Goal: Task Accomplishment & Management: Manage account settings

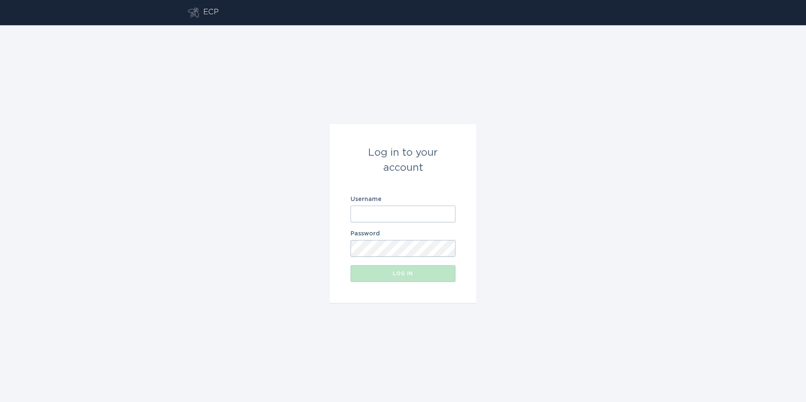
click at [384, 212] on input "Username" at bounding box center [402, 214] width 105 height 17
type input "[EMAIL_ADDRESS][DOMAIN_NAME]"
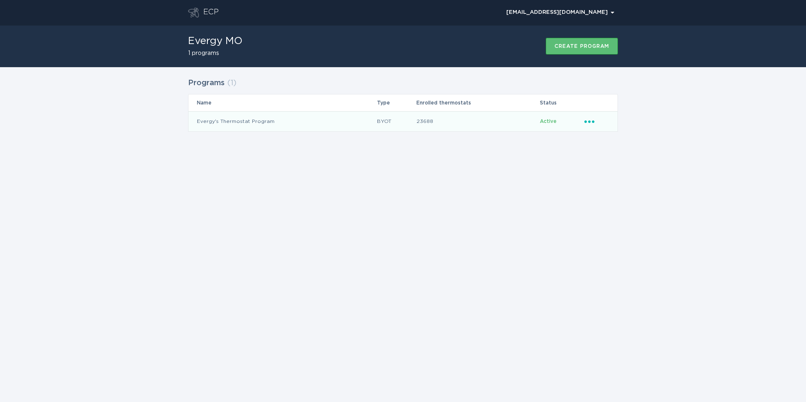
click at [589, 121] on icon "Popover menu" at bounding box center [589, 121] width 10 height 3
click at [614, 154] on div "Remove thermostat" at bounding box center [628, 155] width 87 height 19
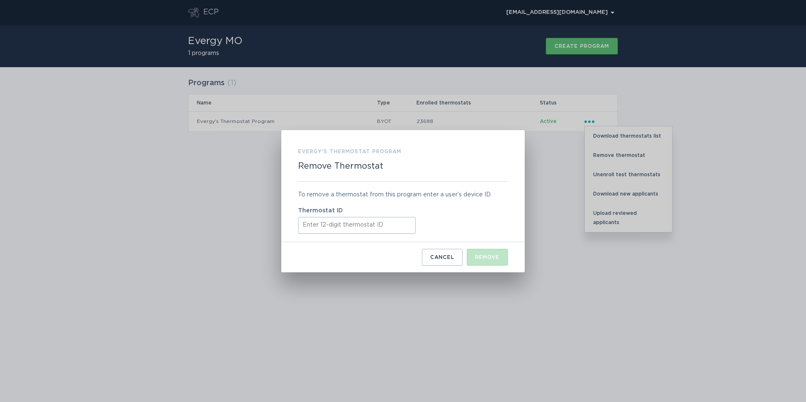
click at [364, 232] on input "Thermostat ID" at bounding box center [357, 225] width 118 height 17
paste input "531664944527"
type input "531664944527"
click at [481, 255] on div "Remove" at bounding box center [487, 257] width 24 height 5
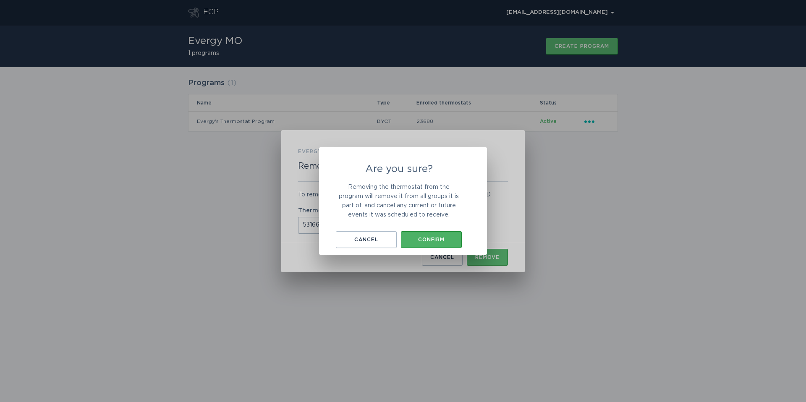
click at [426, 234] on button "Confirm" at bounding box center [431, 239] width 61 height 17
